Goal: Information Seeking & Learning: Learn about a topic

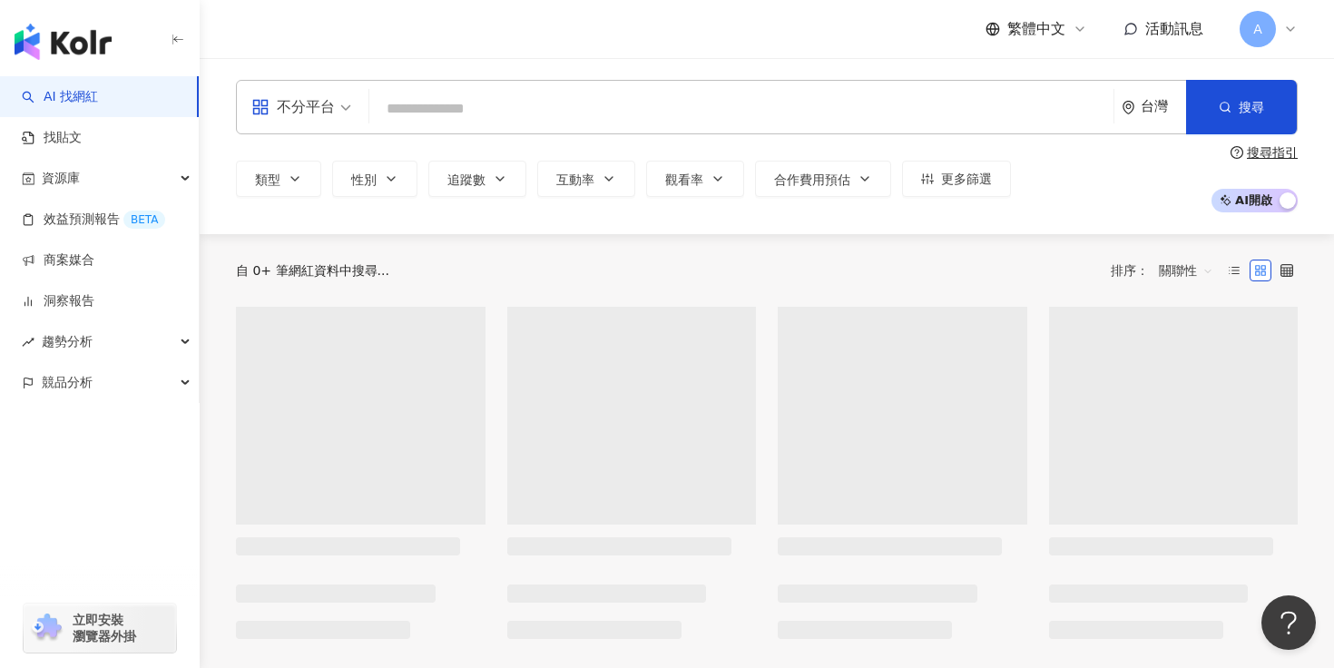
click at [517, 107] on input "search" at bounding box center [742, 109] width 730 height 34
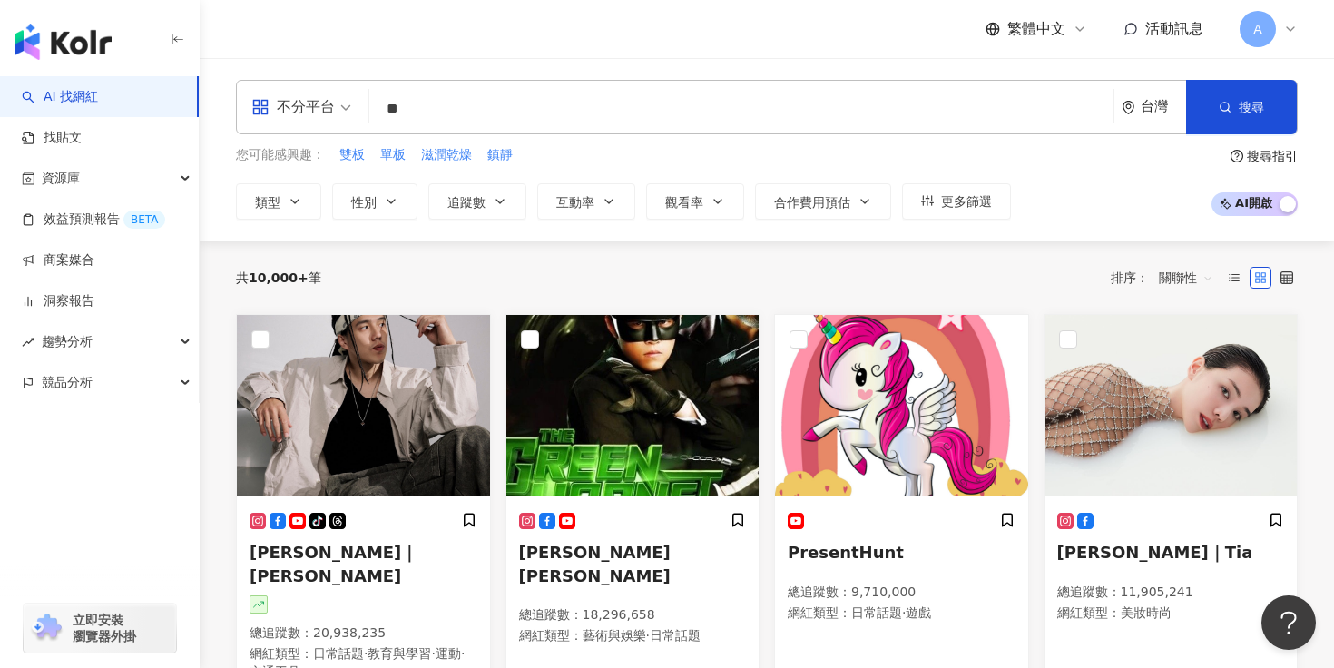
type input "**"
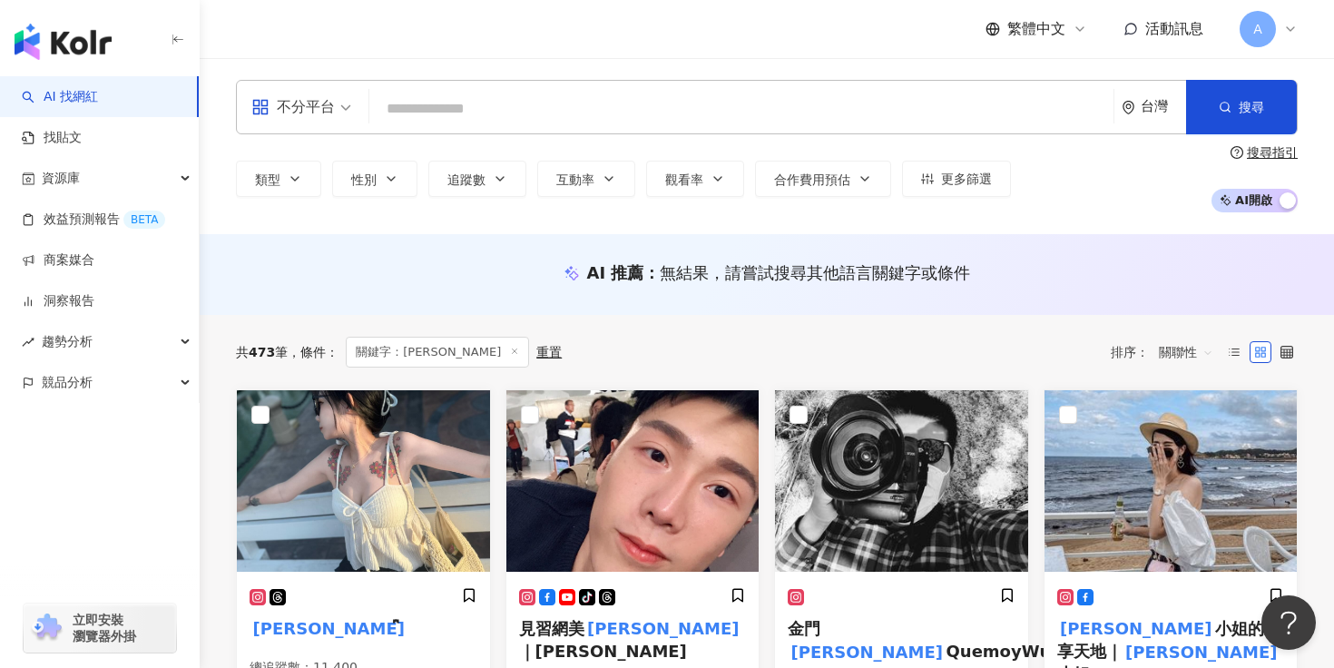
click at [482, 106] on input "search" at bounding box center [742, 109] width 730 height 34
click at [602, 542] on img at bounding box center [632, 481] width 253 height 182
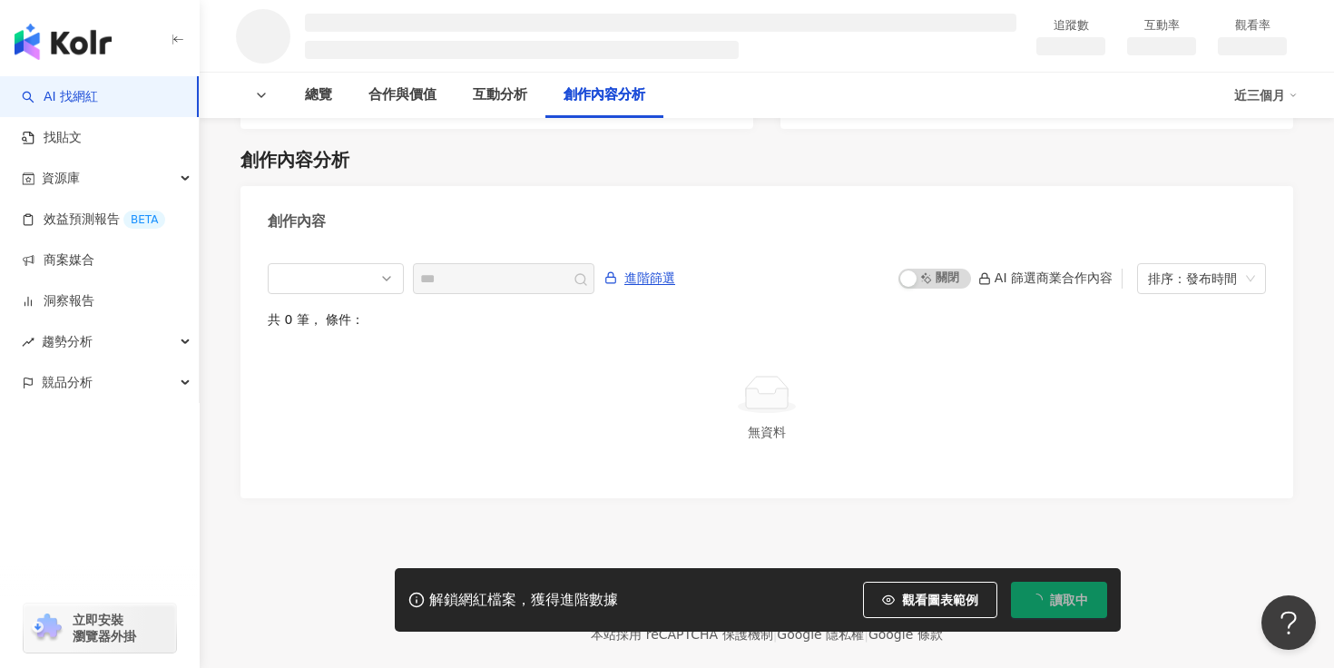
scroll to position [1955, 0]
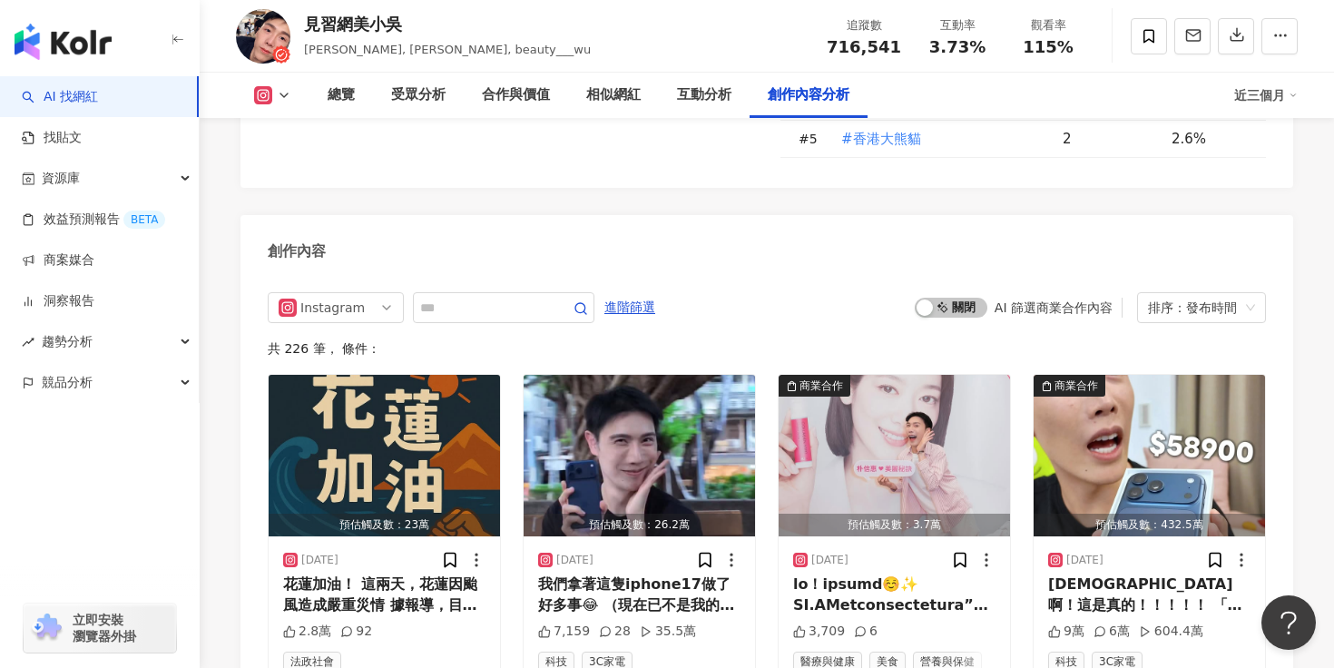
scroll to position [5393, 0]
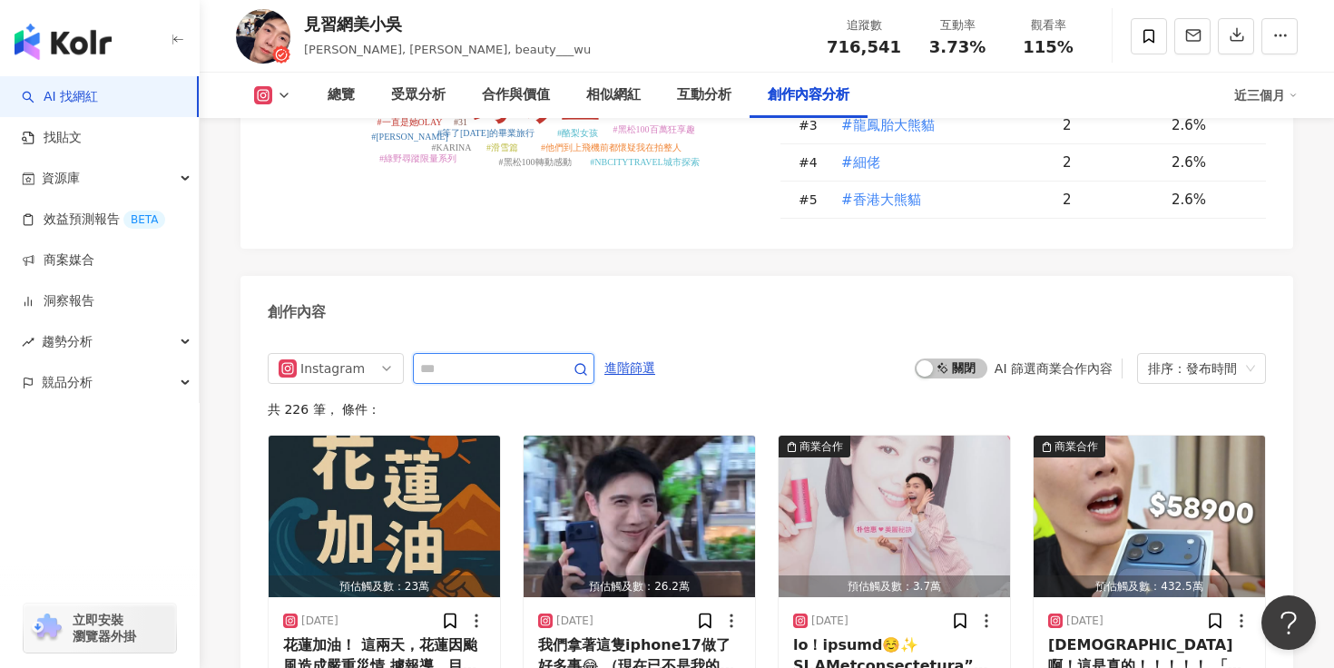
click at [486, 358] on input "text" at bounding box center [483, 369] width 127 height 22
type input "*"
type input "***"
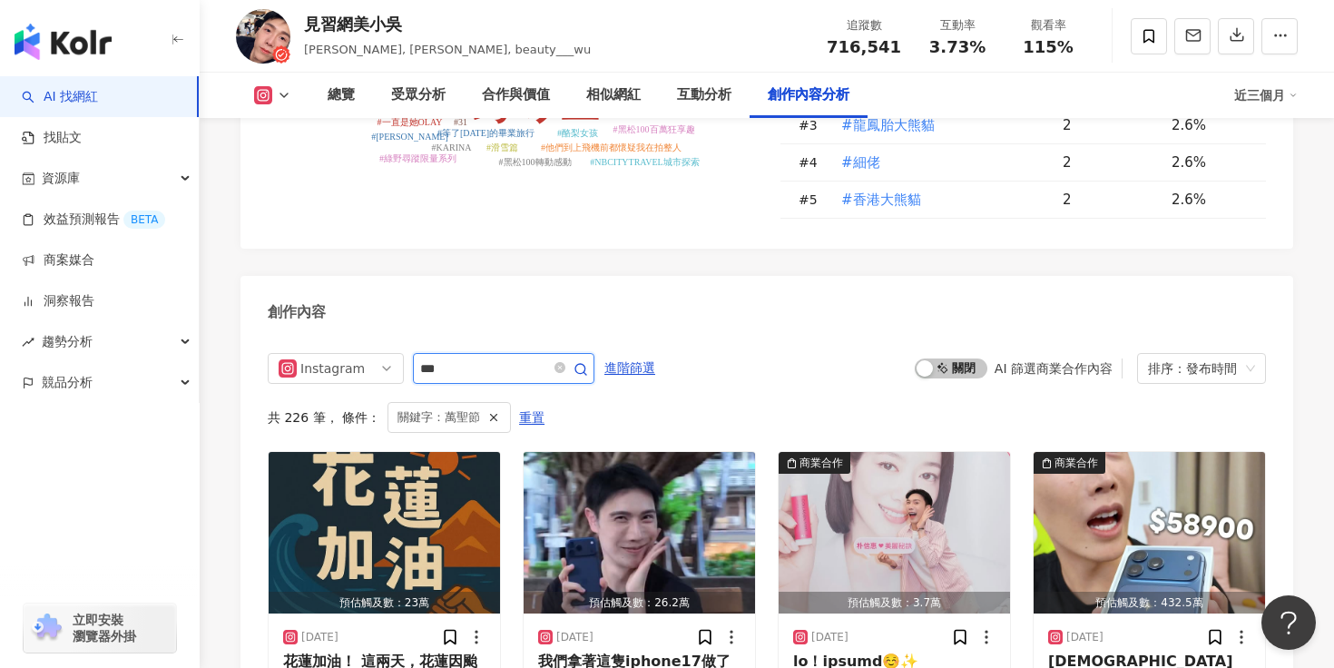
scroll to position [5489, 0]
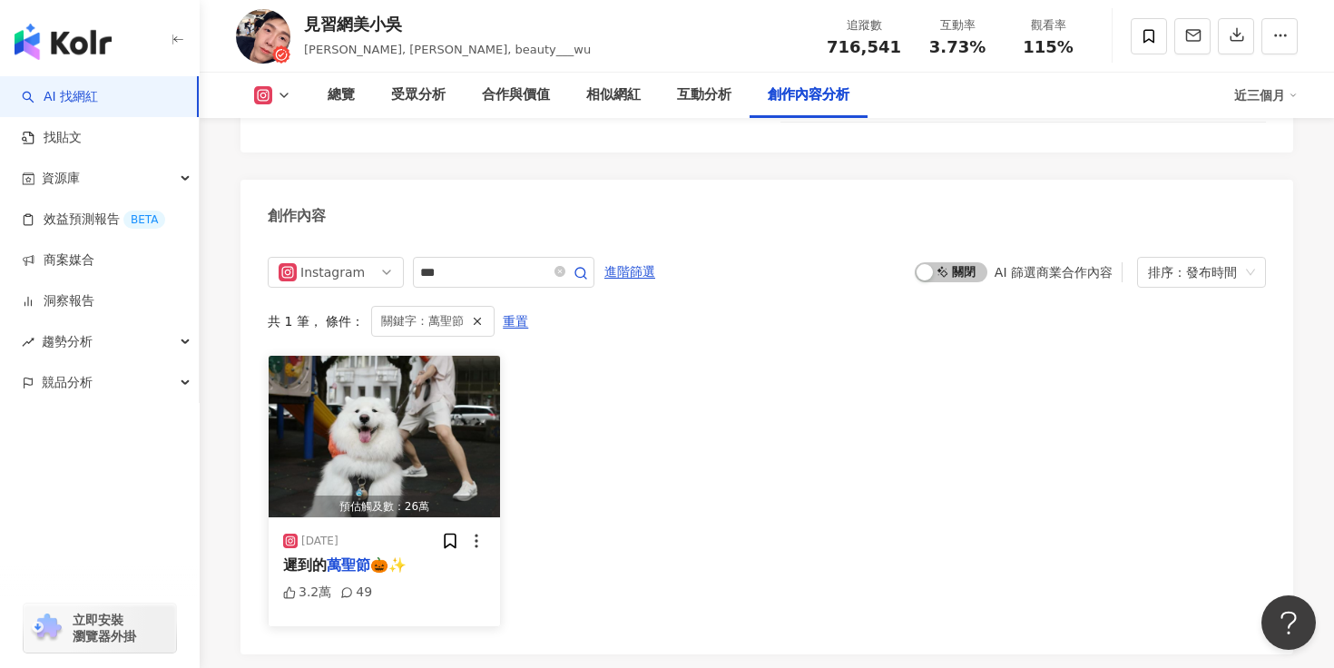
click at [408, 388] on img "button" at bounding box center [384, 437] width 231 height 162
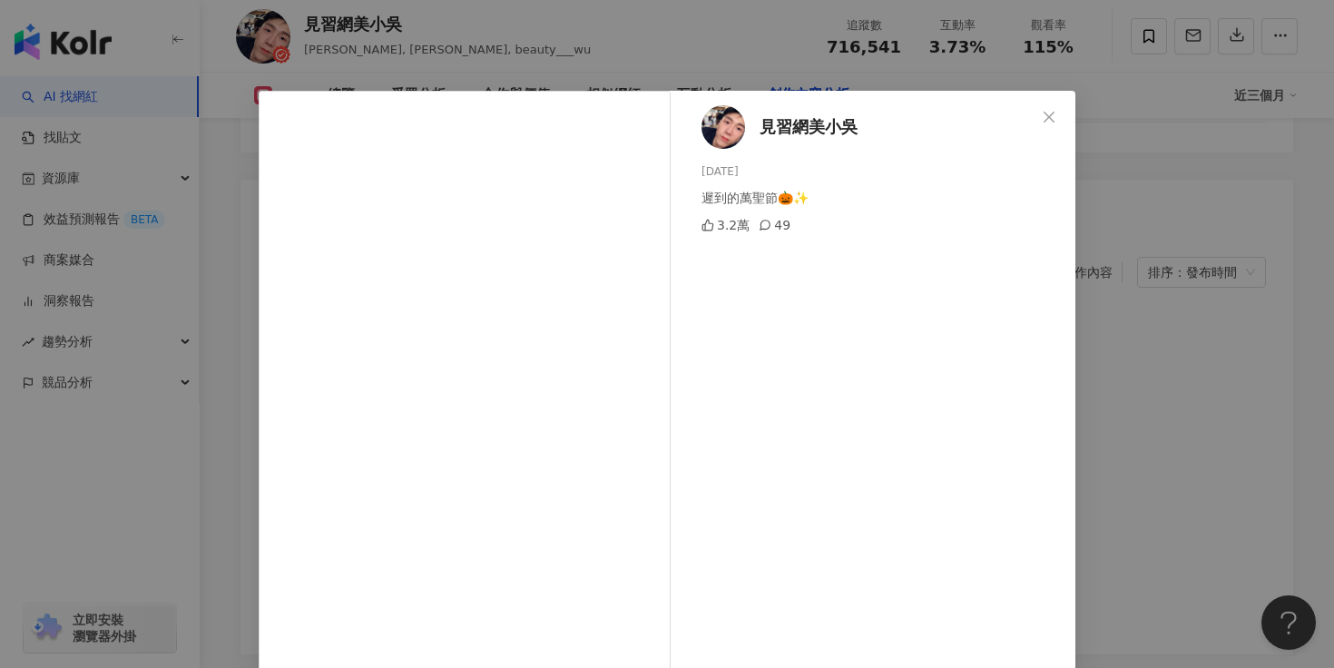
scroll to position [144, 0]
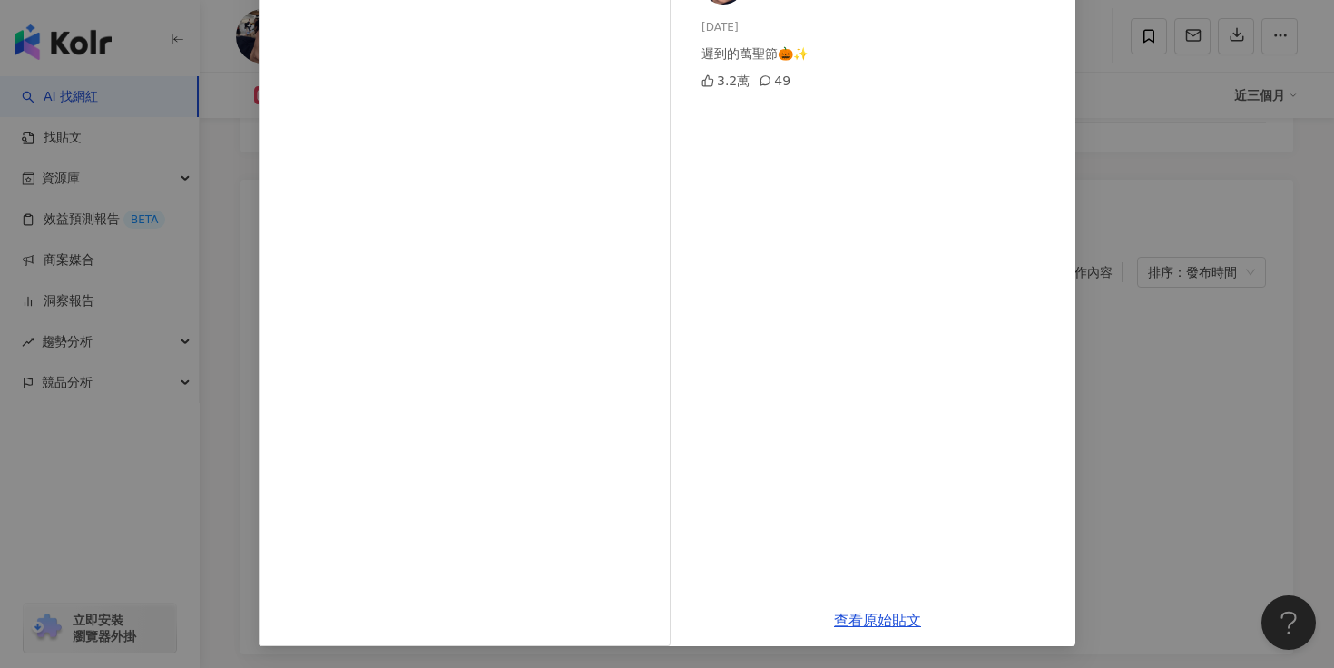
click at [1133, 275] on div "見習網美小吳 2024/11/1 遲到的萬聖節🎃✨ 3.2萬 49 查看原始貼文" at bounding box center [667, 334] width 1334 height 668
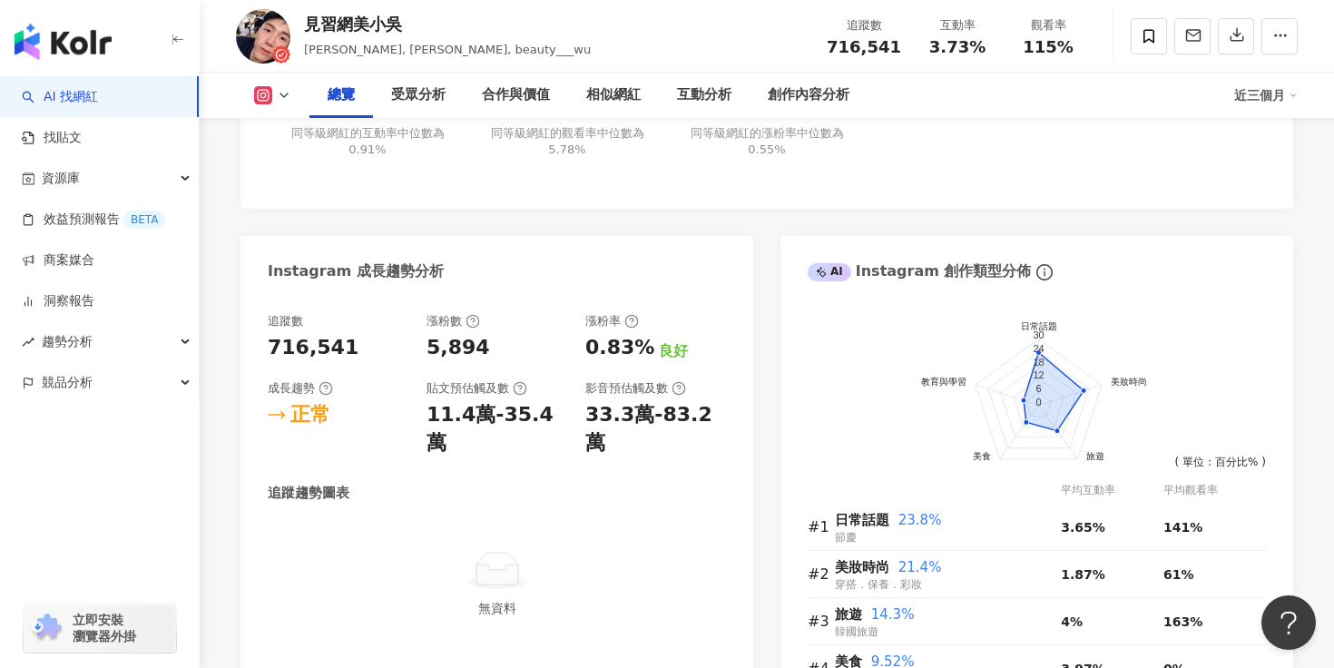
scroll to position [0, 0]
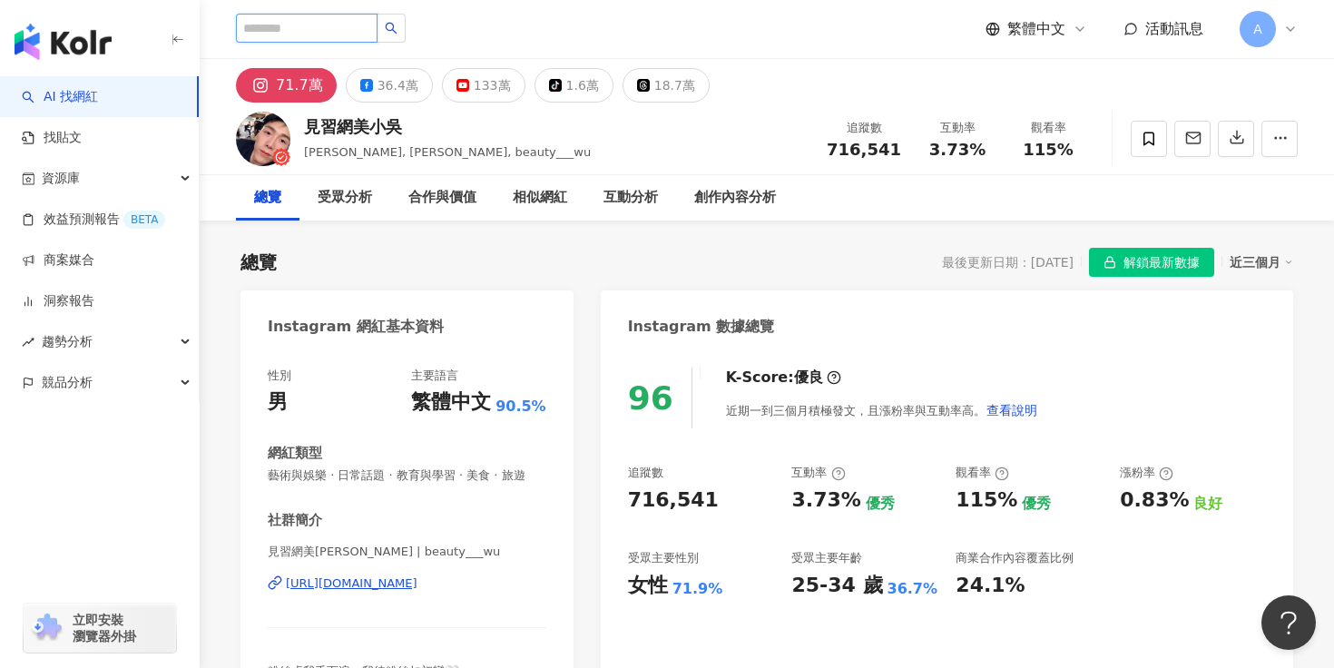
click at [353, 30] on input "search" at bounding box center [307, 28] width 142 height 29
type input "*"
type input "**"
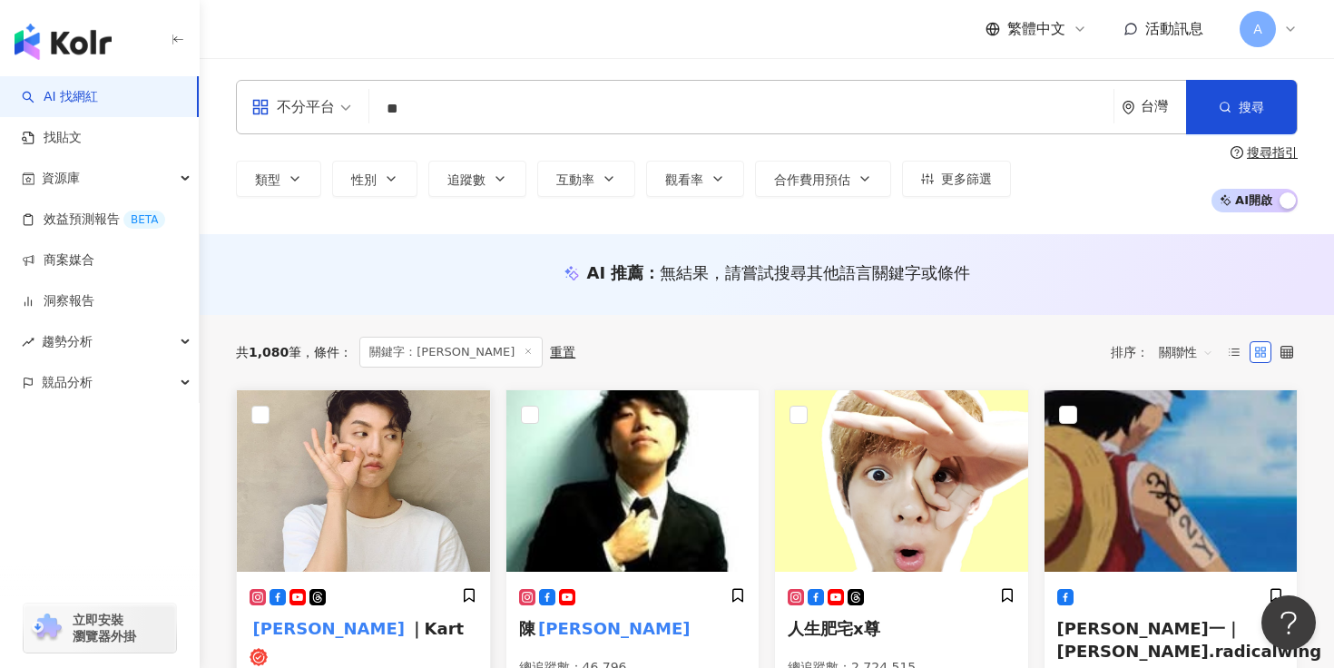
click at [345, 494] on img at bounding box center [363, 481] width 253 height 182
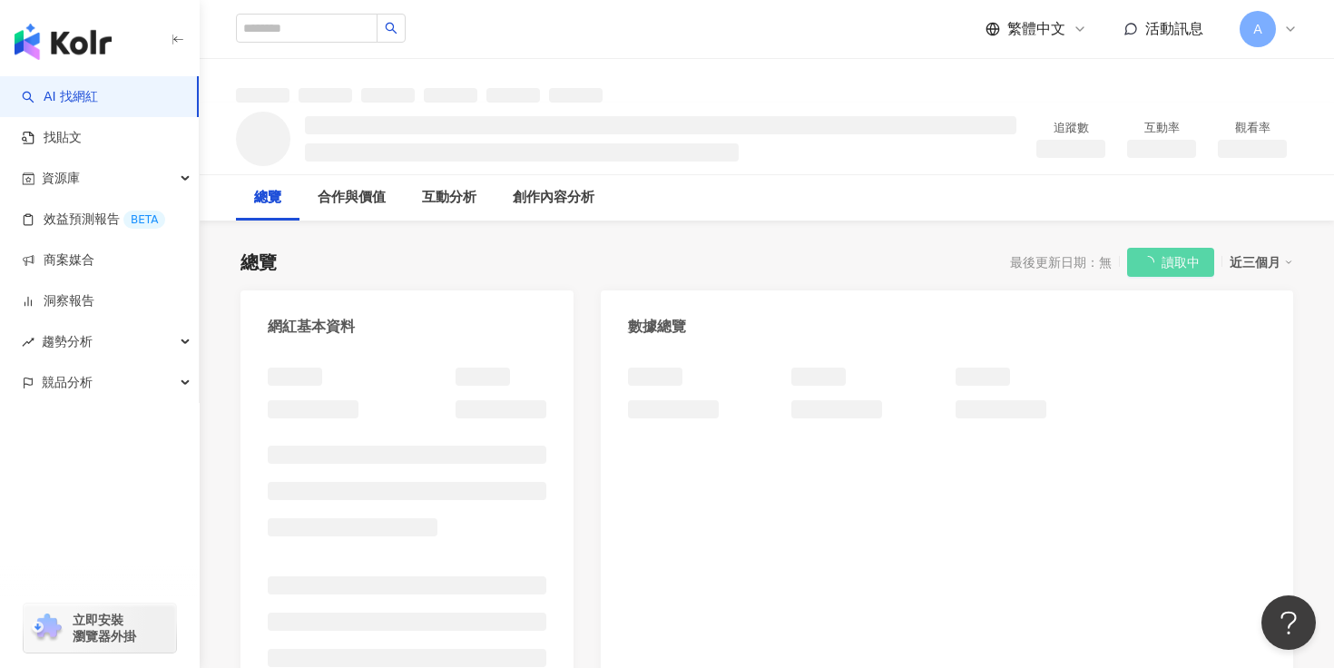
scroll to position [324, 0]
